Goal: Task Accomplishment & Management: Use online tool/utility

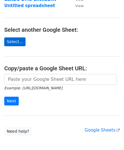
scroll to position [51, 0]
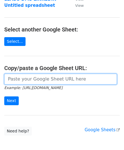
click at [24, 81] on input "url" at bounding box center [60, 79] width 113 height 11
paste input "https://docs.google.com/spreadsheets/d/1grgFPLYb-drUlikc-YWN4Q7buAW5rkzQLMyrdSu…"
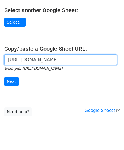
scroll to position [80, 0]
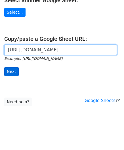
type input "https://docs.google.com/spreadsheets/d/1grgFPLYb-drUlikc-YWN4Q7buAW5rkzQLMyrdSu…"
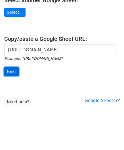
scroll to position [0, 0]
click at [9, 73] on input "Next" at bounding box center [11, 71] width 14 height 9
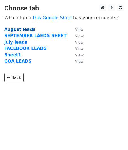
click at [7, 29] on strong "August leads" at bounding box center [19, 29] width 31 height 5
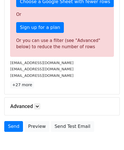
scroll to position [184, 0]
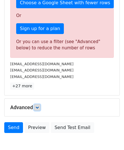
click at [39, 106] on icon at bounding box center [36, 107] width 3 height 3
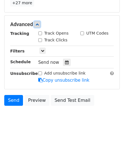
scroll to position [269, 0]
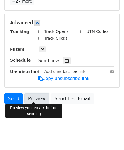
click at [34, 99] on link "Preview" at bounding box center [36, 98] width 25 height 11
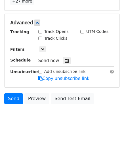
scroll to position [0, 0]
